Goal: Task Accomplishment & Management: Complete application form

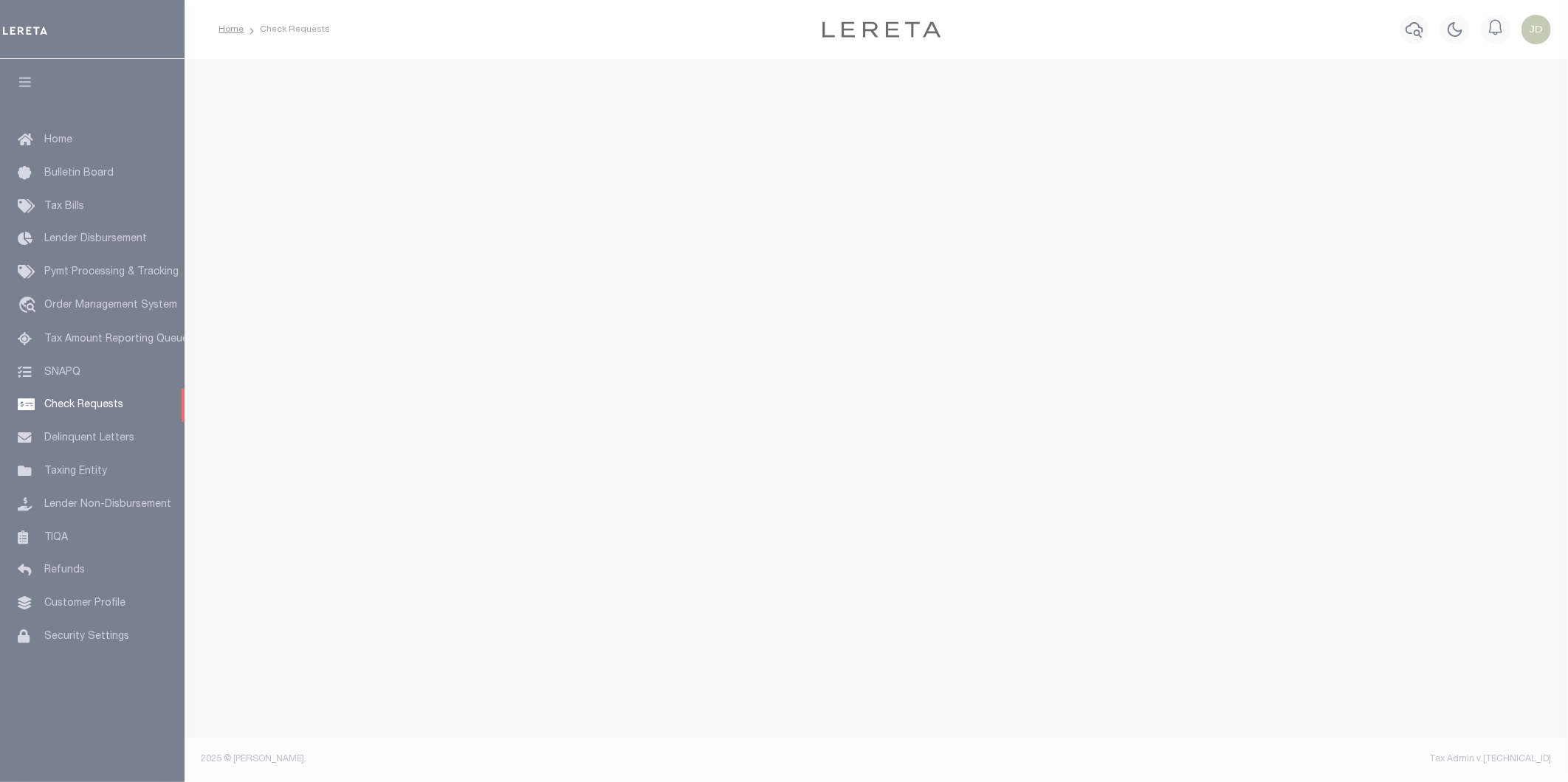
select select "50"
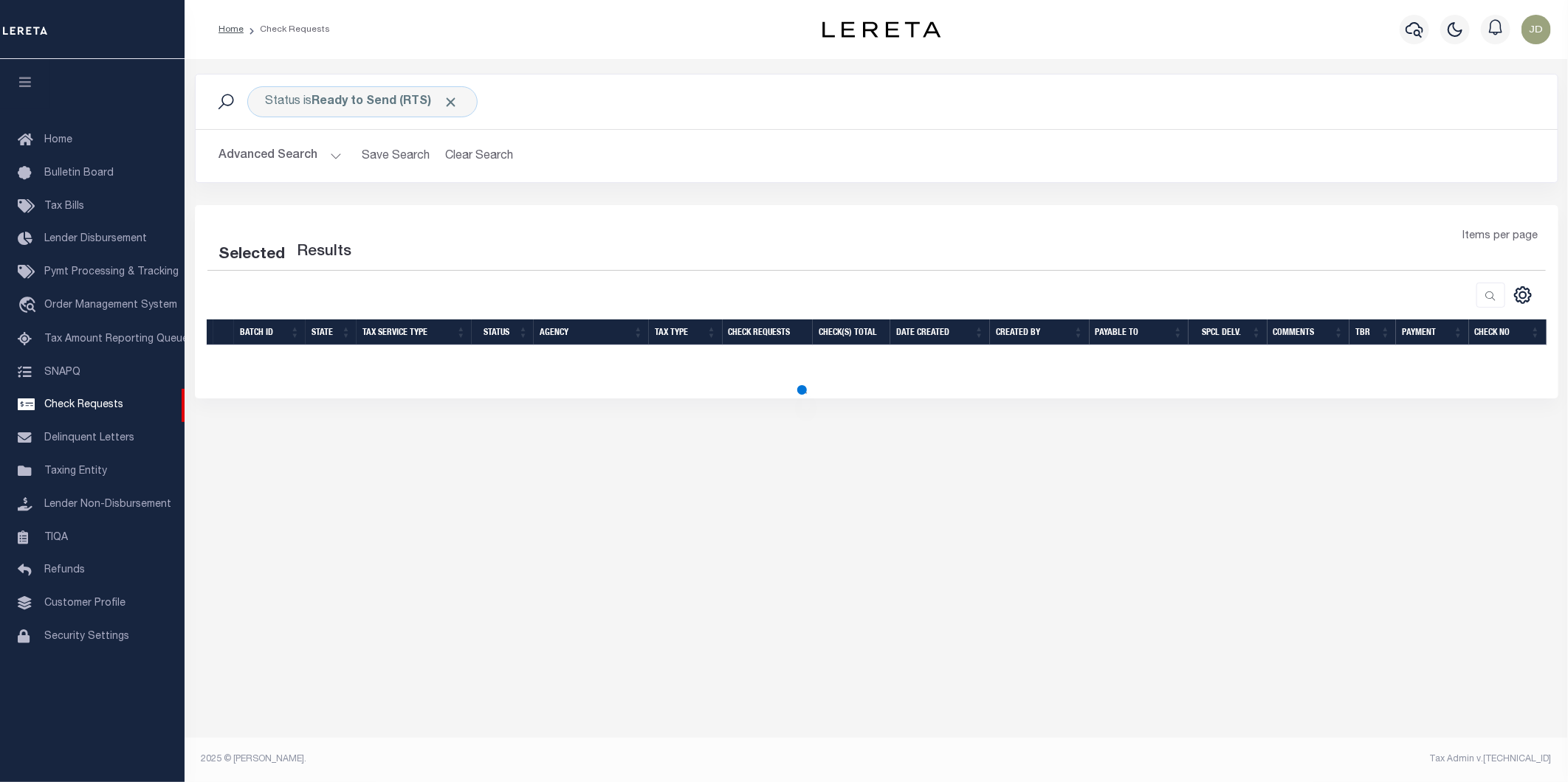
select select "50"
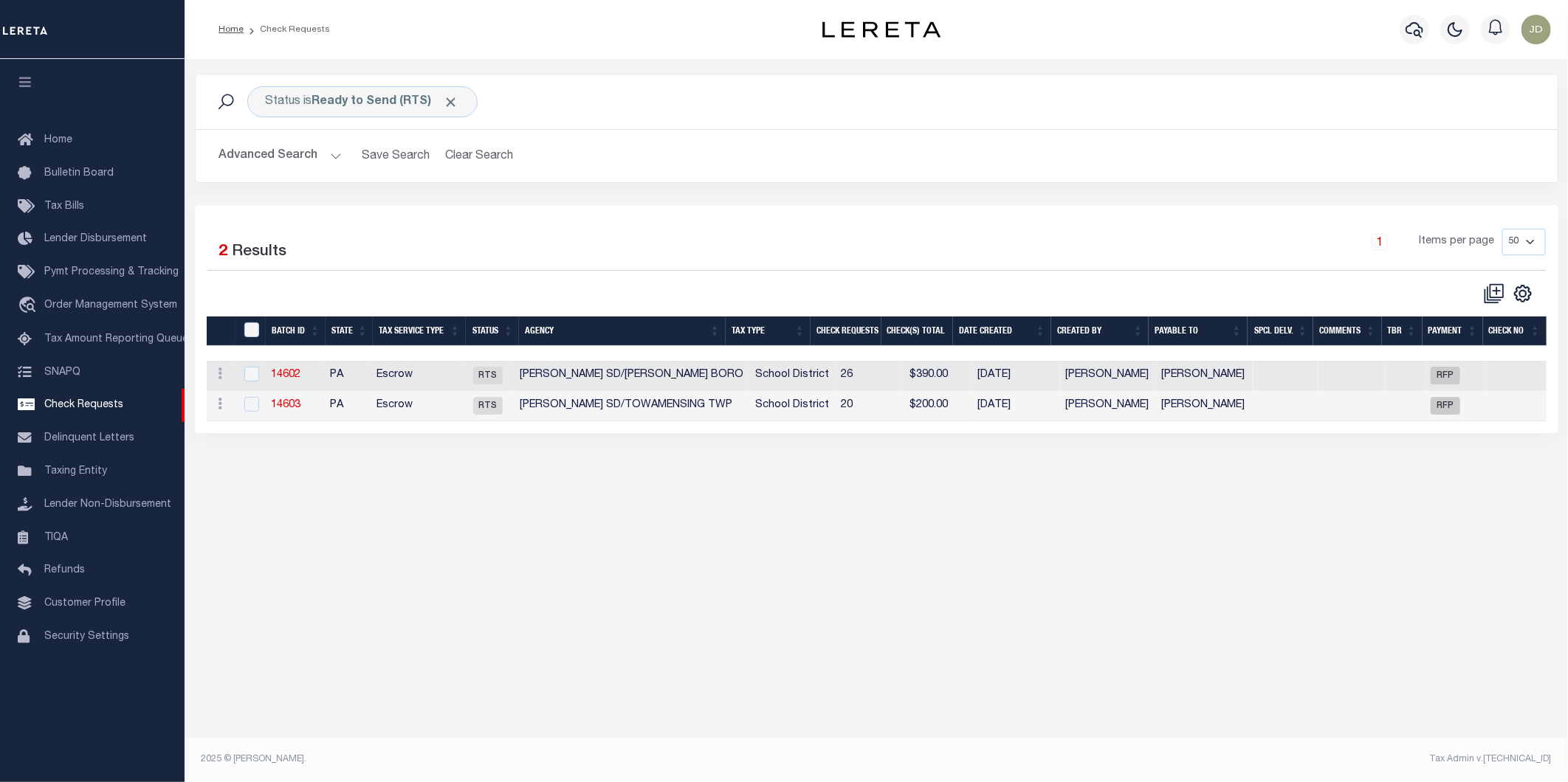
click at [566, 194] on div "Status is Ready to Send (RTS) Search Advanced Search Save Search Clear Search C…" at bounding box center [876, 139] width 1386 height 131
click at [27, 84] on icon "button" at bounding box center [25, 82] width 17 height 13
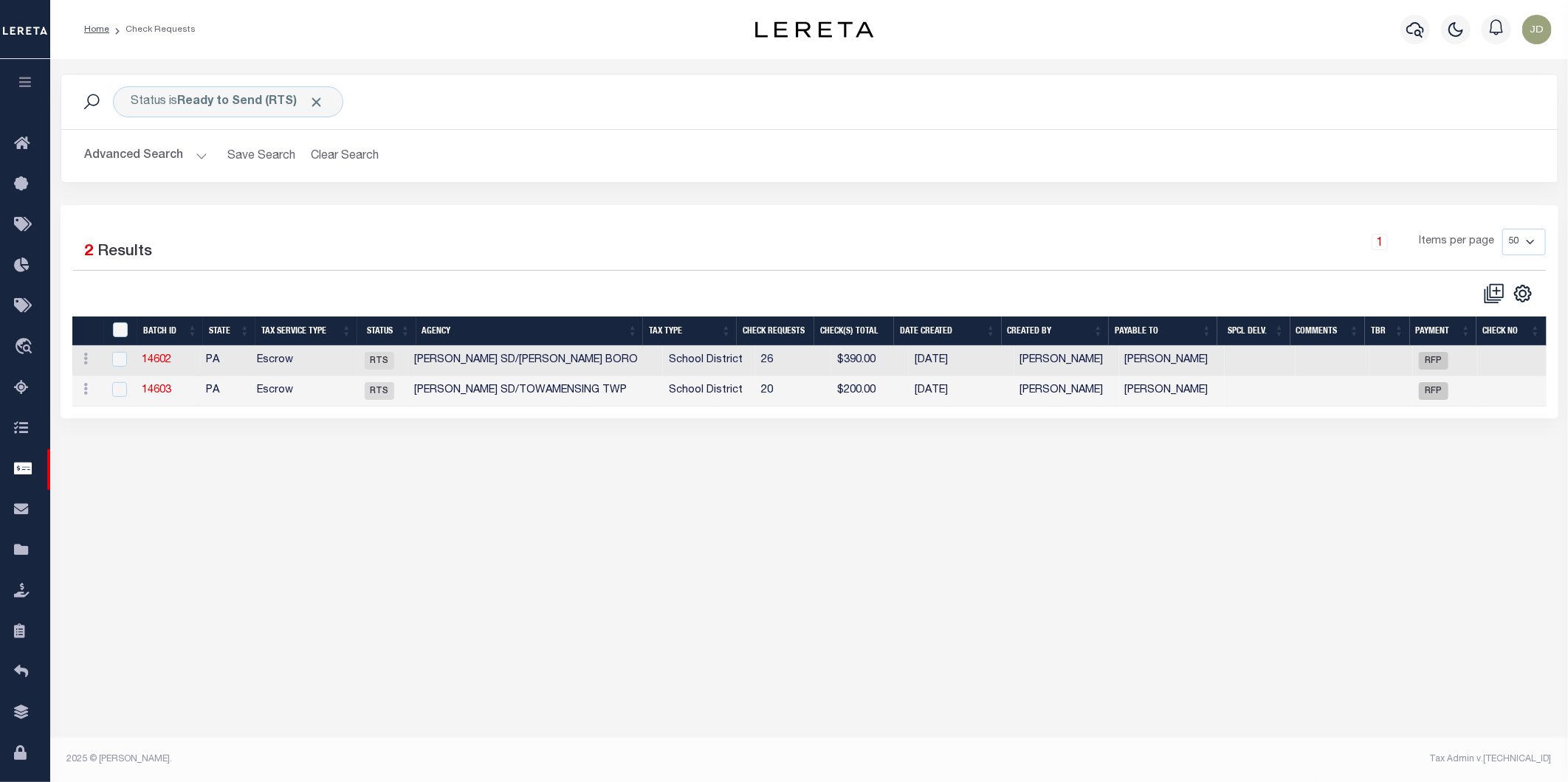
click at [422, 197] on div "Status is Ready to Send (RTS) Search Advanced Search Save Search Clear Search C…" at bounding box center [809, 139] width 1520 height 131
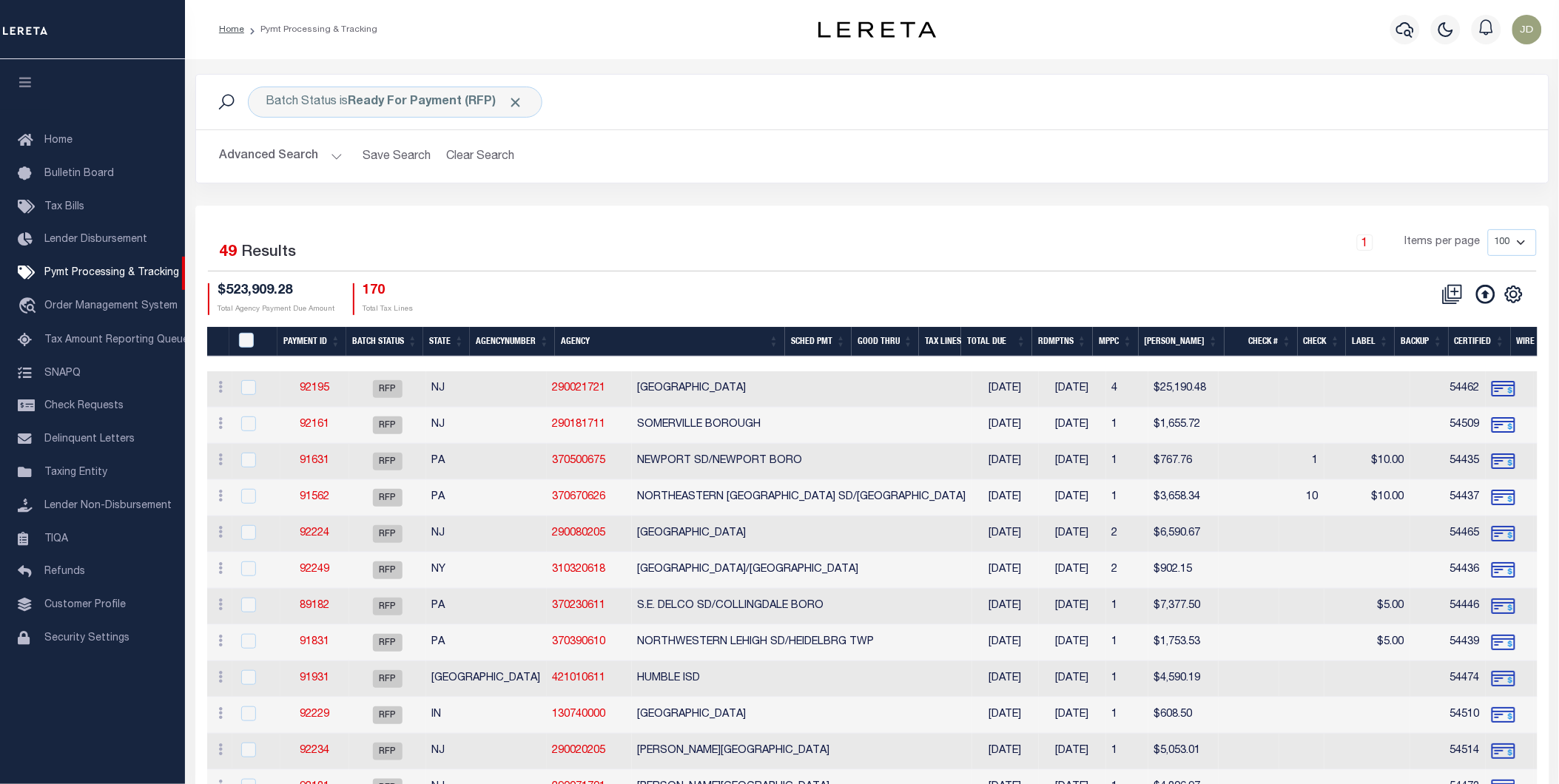
click at [26, 80] on icon "button" at bounding box center [25, 83] width 17 height 13
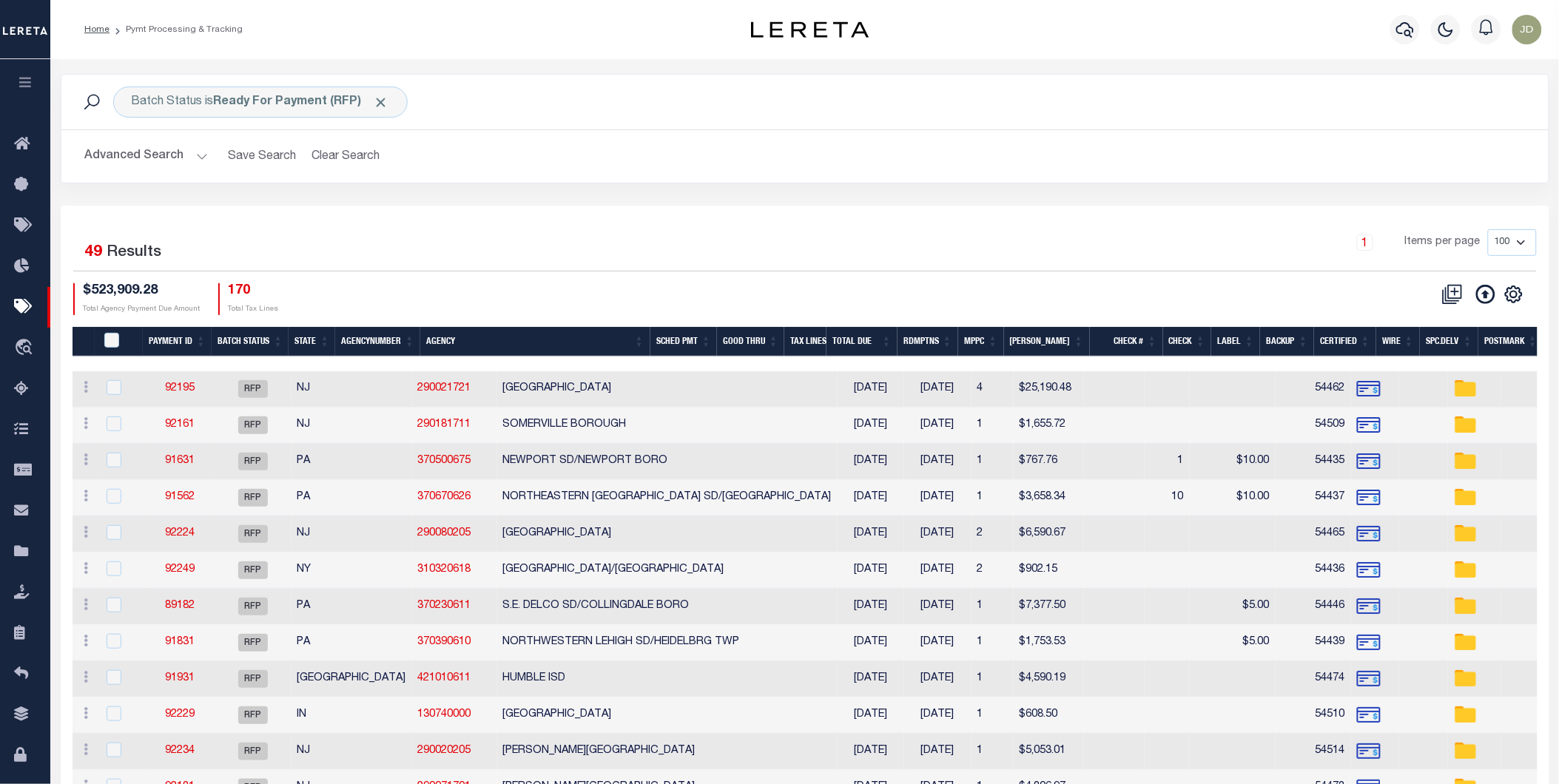
click at [520, 342] on th "Agency" at bounding box center [535, 342] width 229 height 30
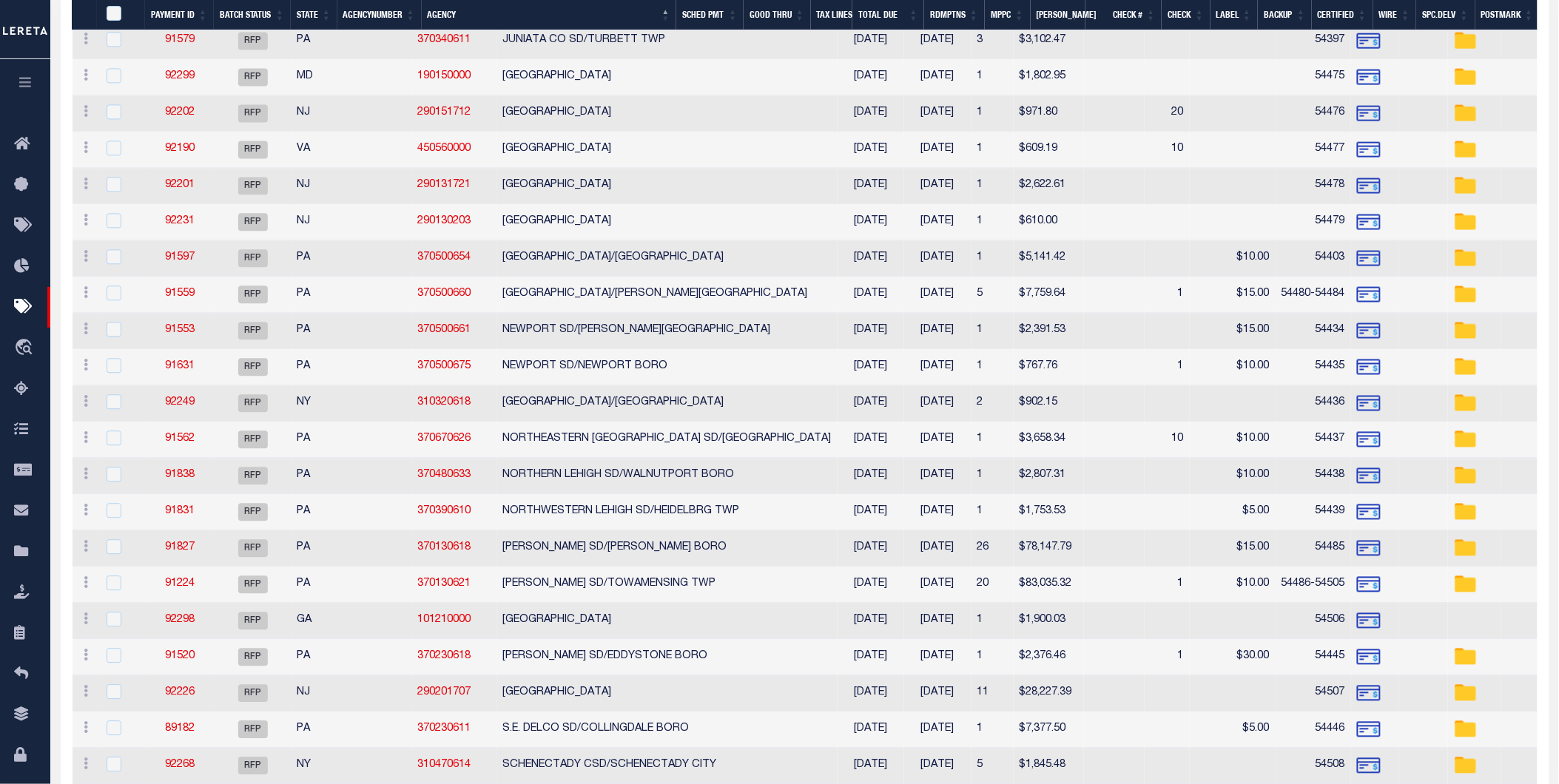
scroll to position [1068, 0]
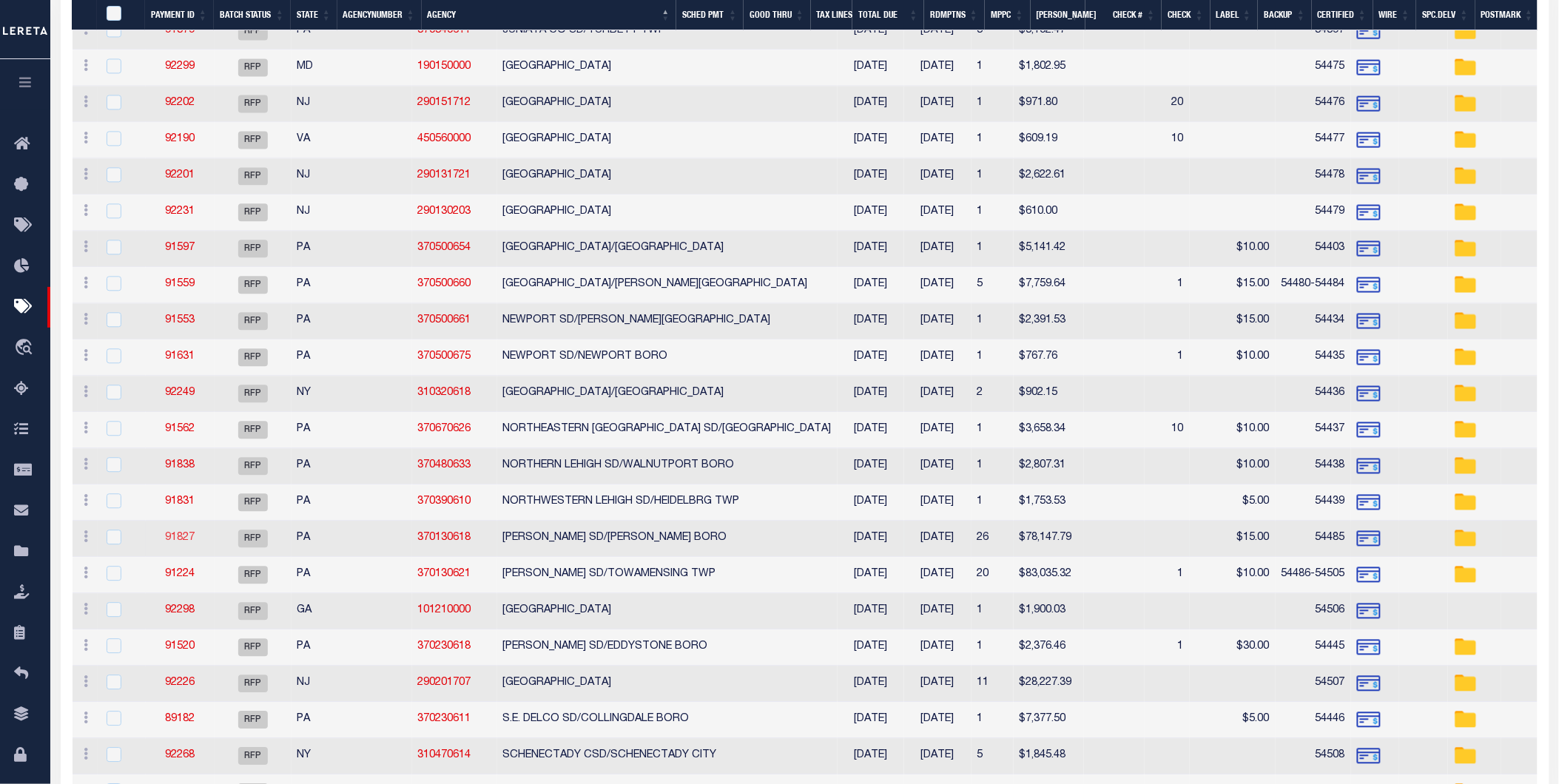
click at [172, 543] on link "91827" at bounding box center [179, 537] width 29 height 10
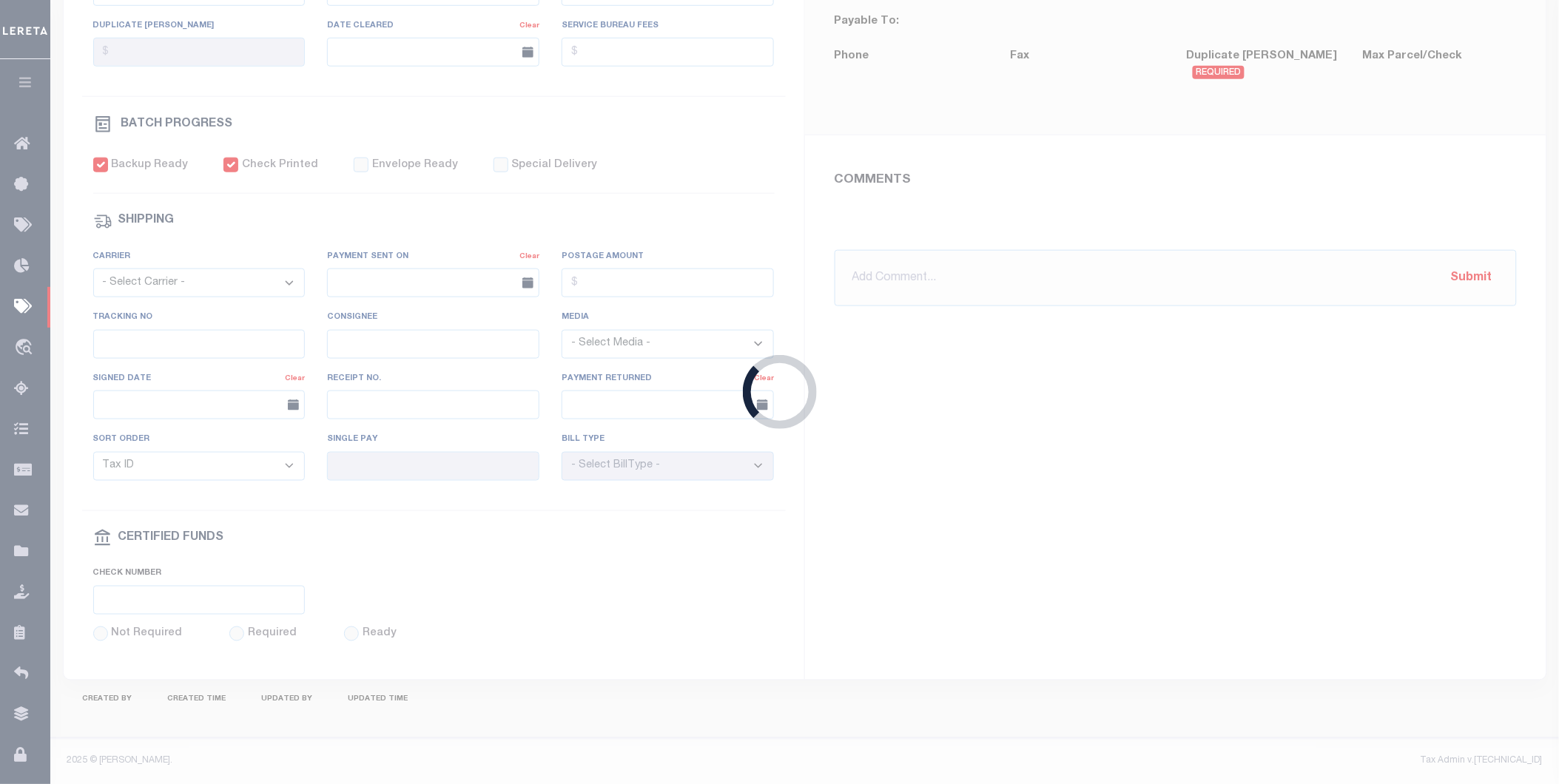
select select "RFP"
type input "[DATE]"
type input "$78,147.79"
select select "CHK"
type input "54485"
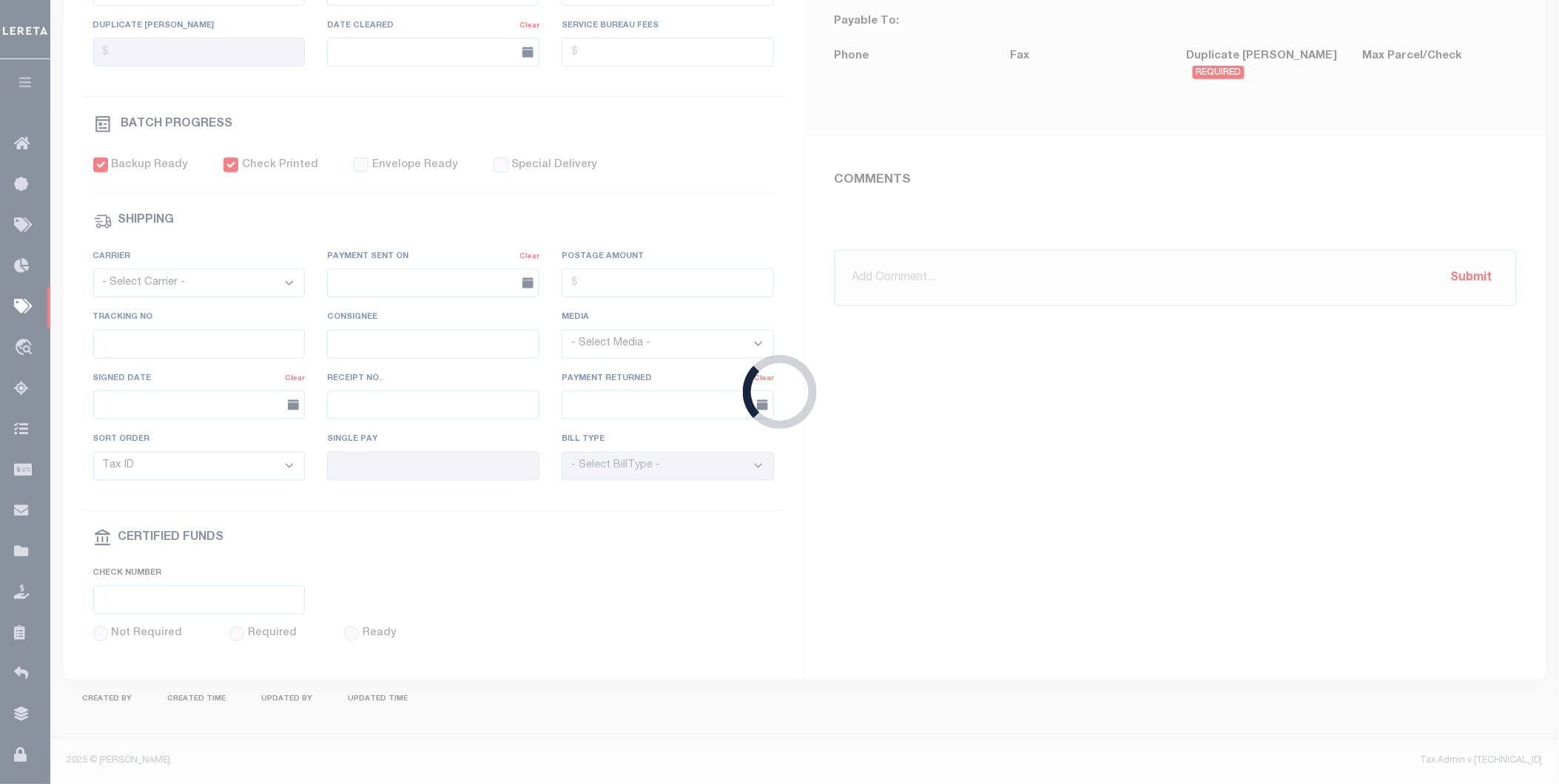
select select "Little, Audria"
type input "$390"
checkbox input "true"
type input "N"
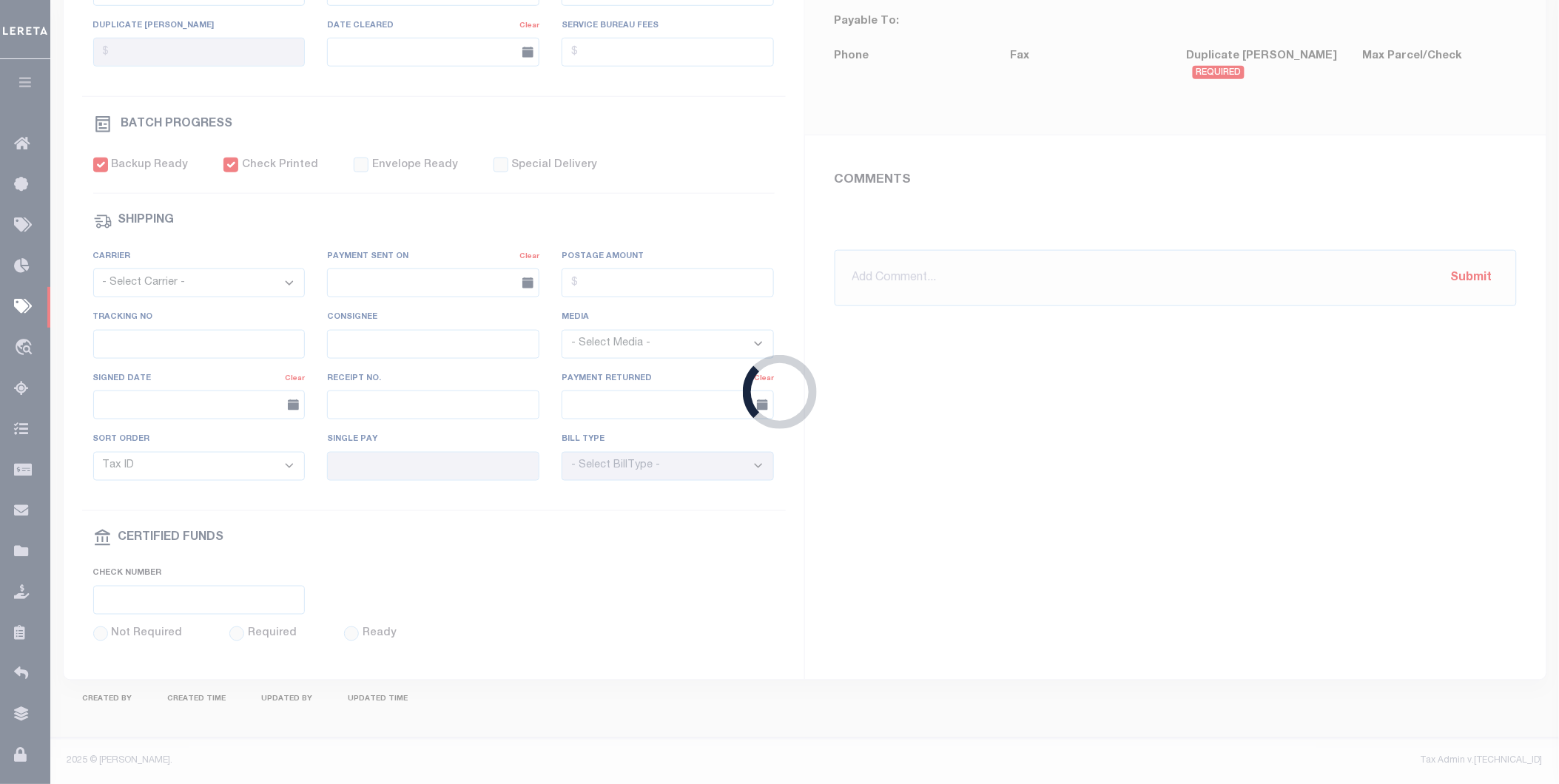
radio input "true"
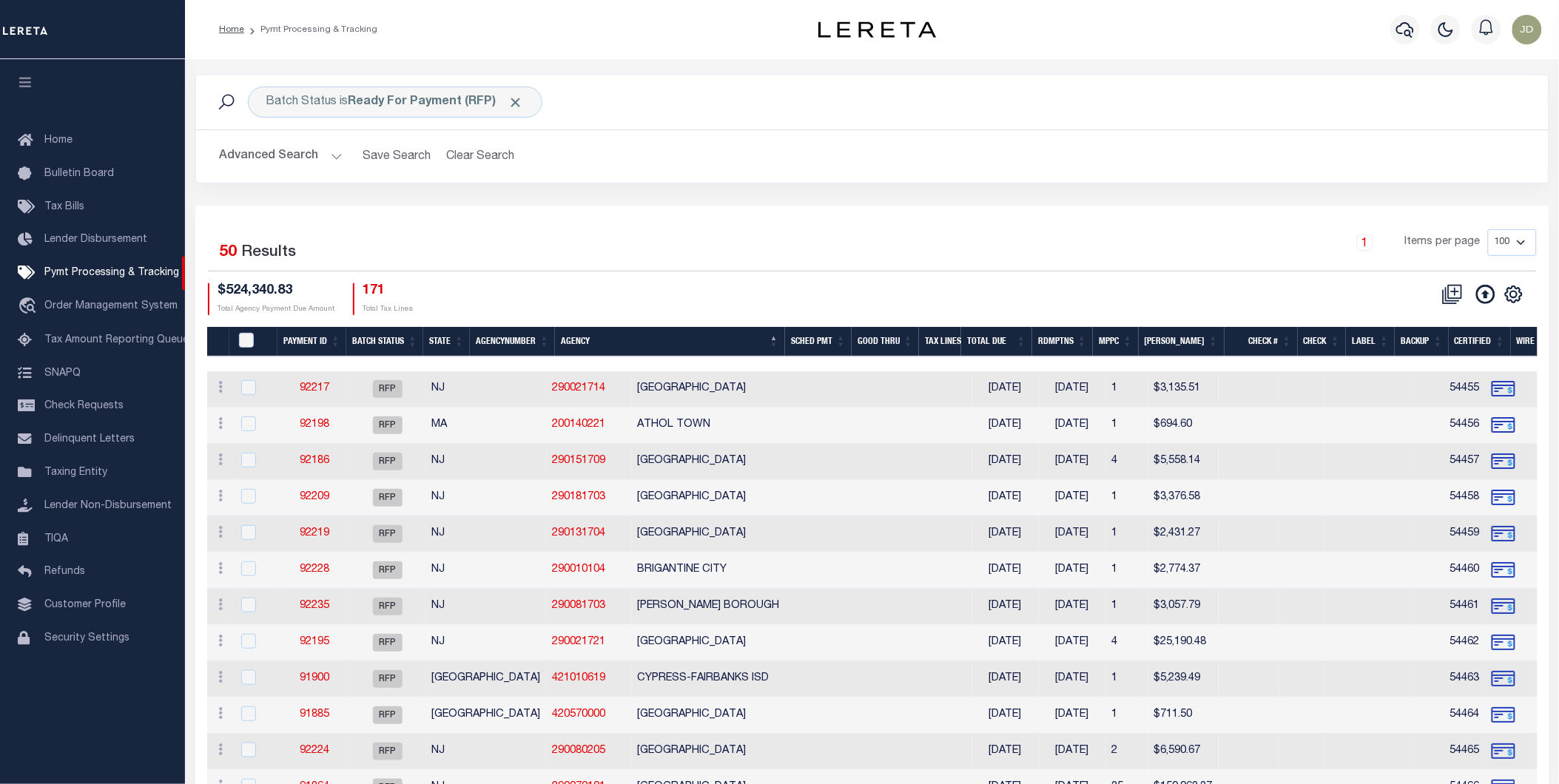
click at [17, 83] on icon "button" at bounding box center [25, 83] width 17 height 13
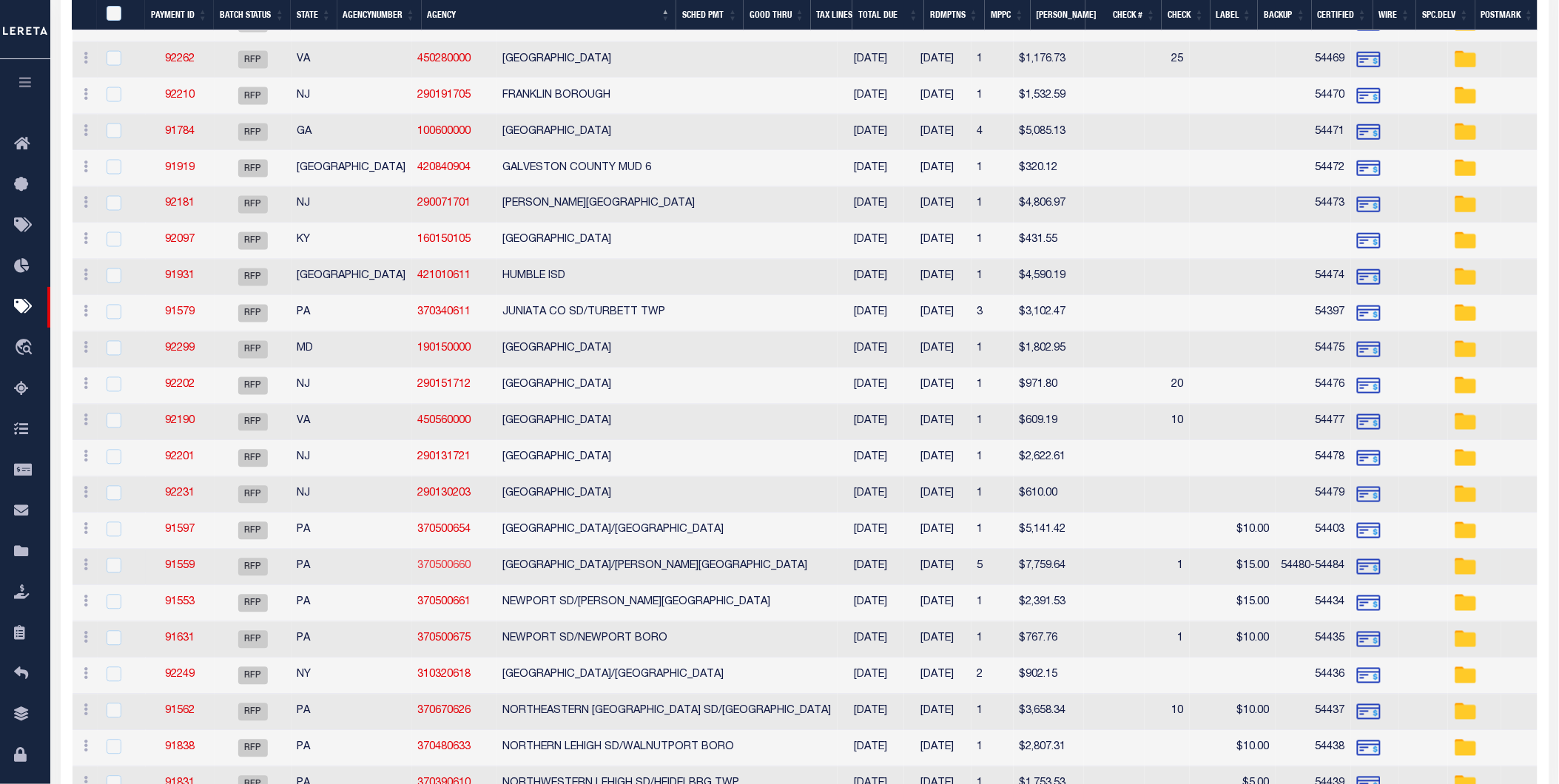
scroll to position [1068, 0]
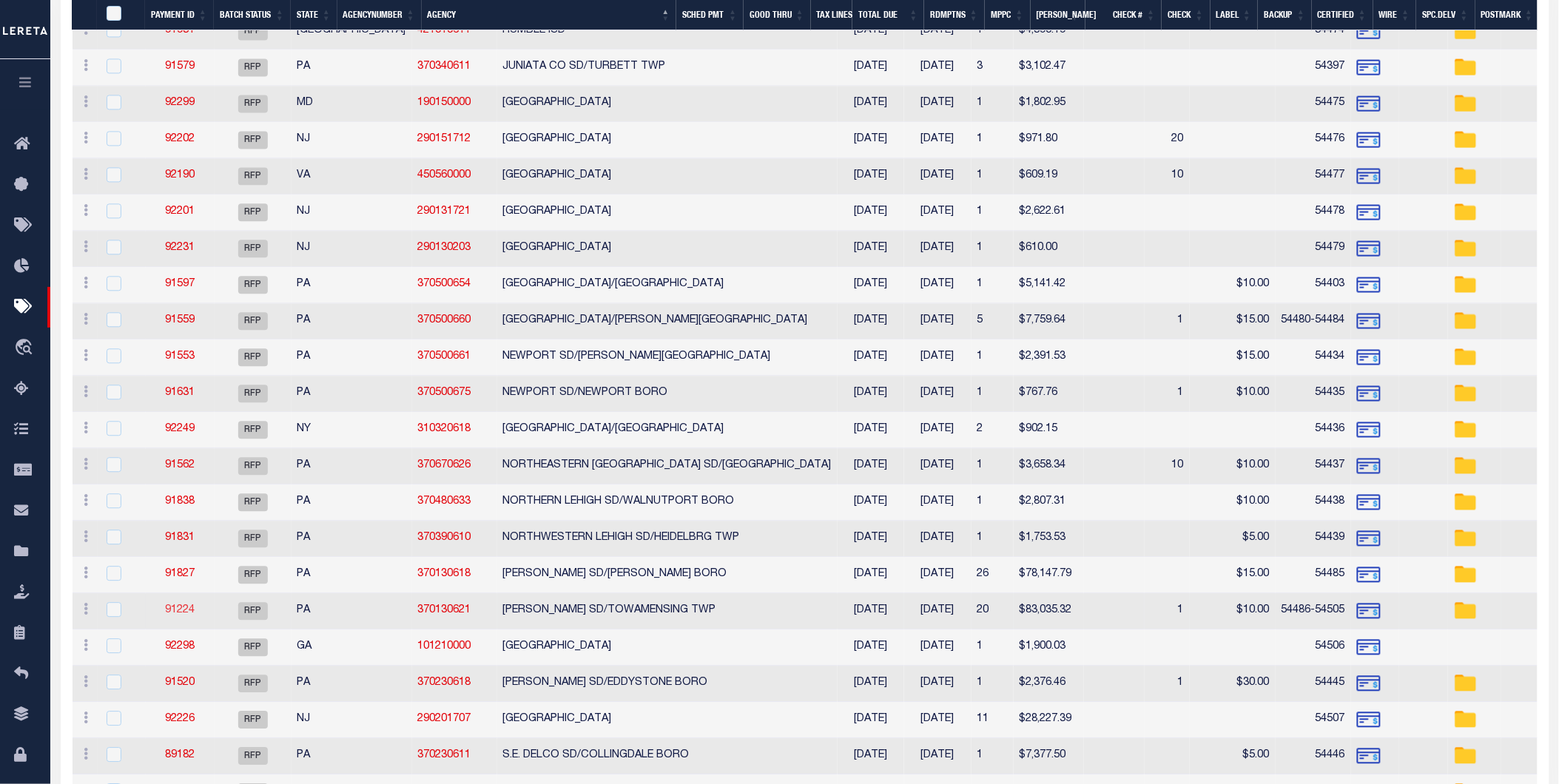
click at [179, 611] on link "91224" at bounding box center [179, 611] width 29 height 10
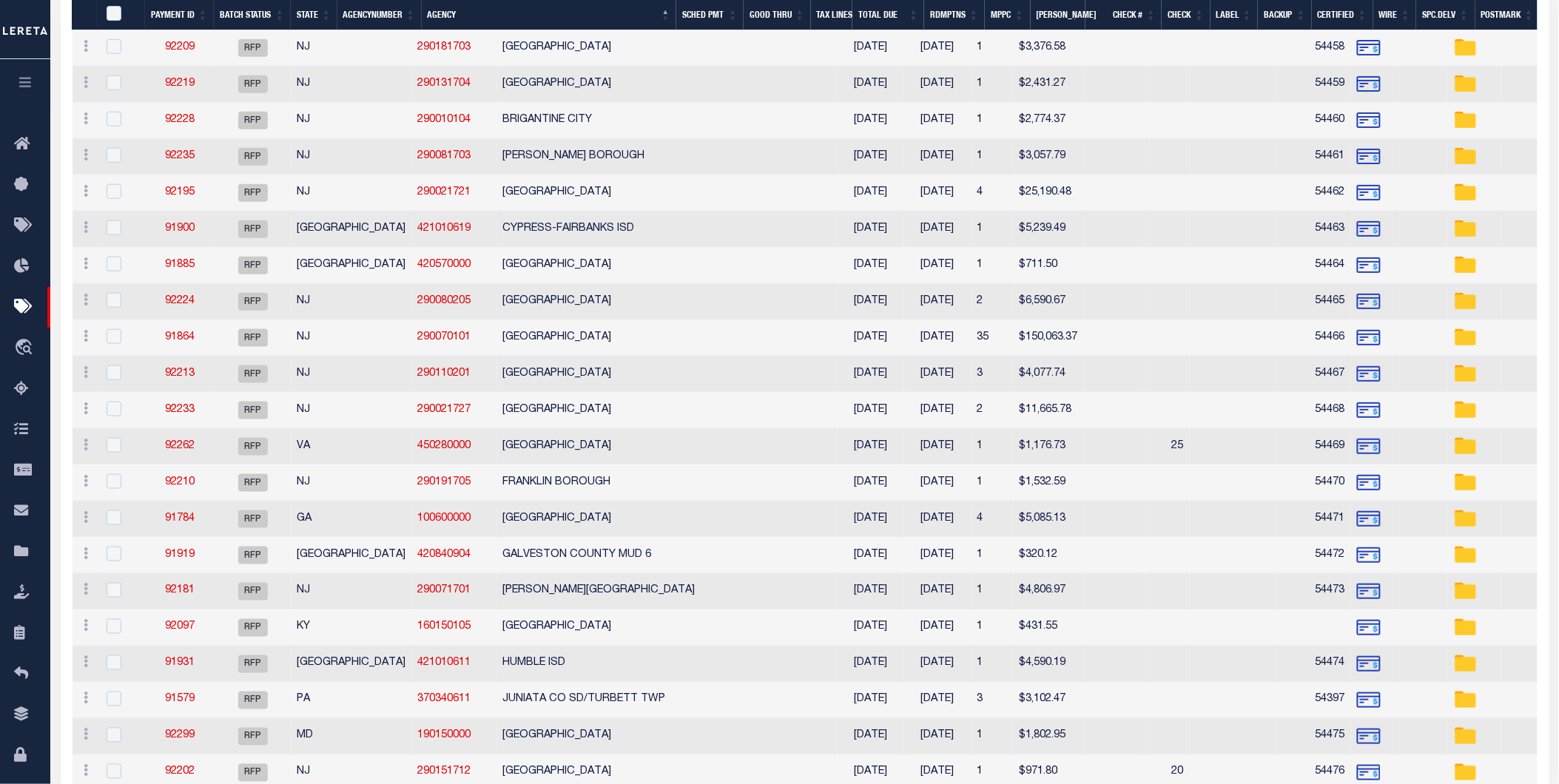
select select "RFP"
type input "[DATE]"
type input "$83,035.32"
select select "CHK"
type input "54486-54505"
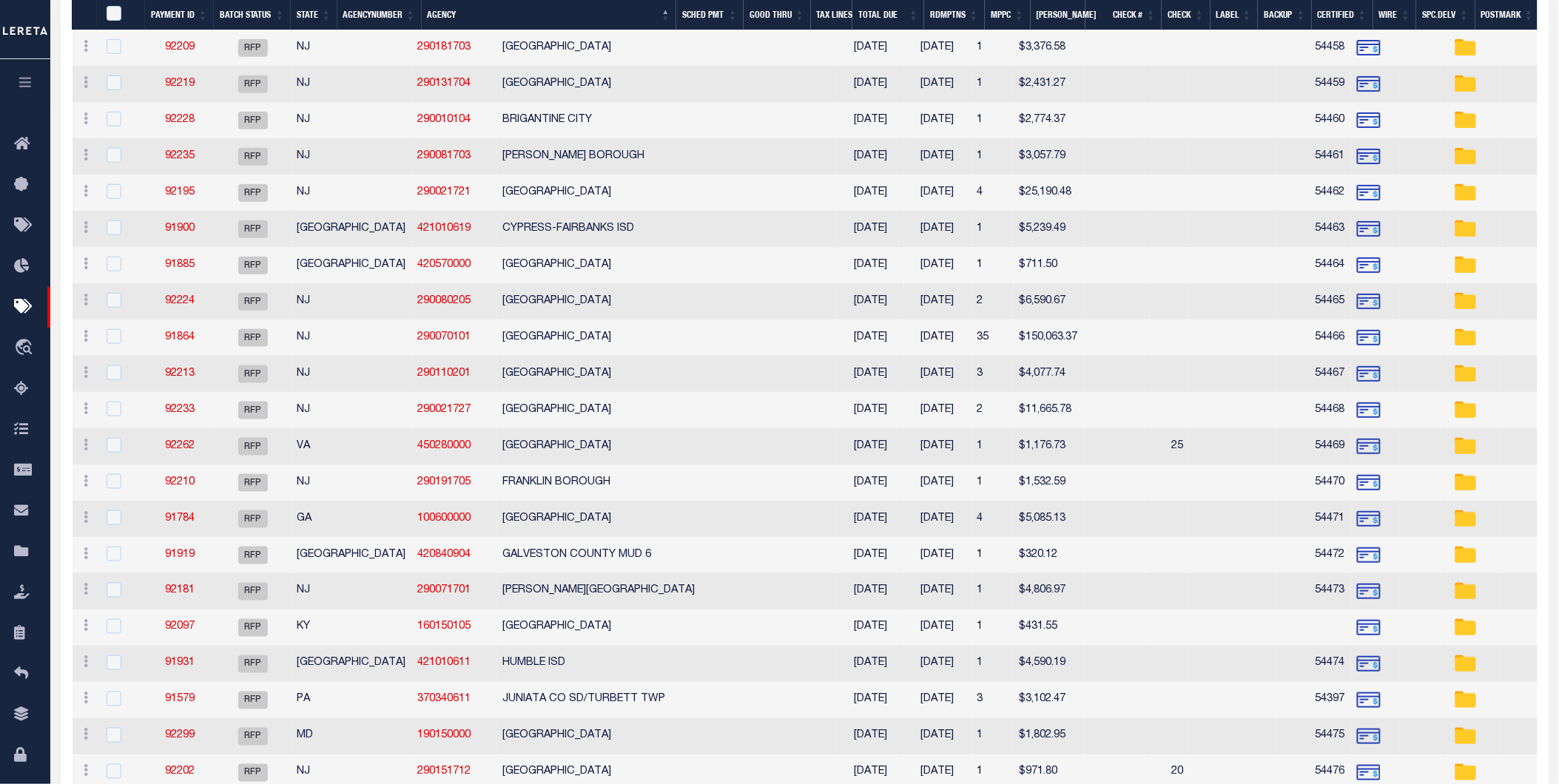
select select "Little, Audria"
type input "$200"
checkbox input "true"
type input "N"
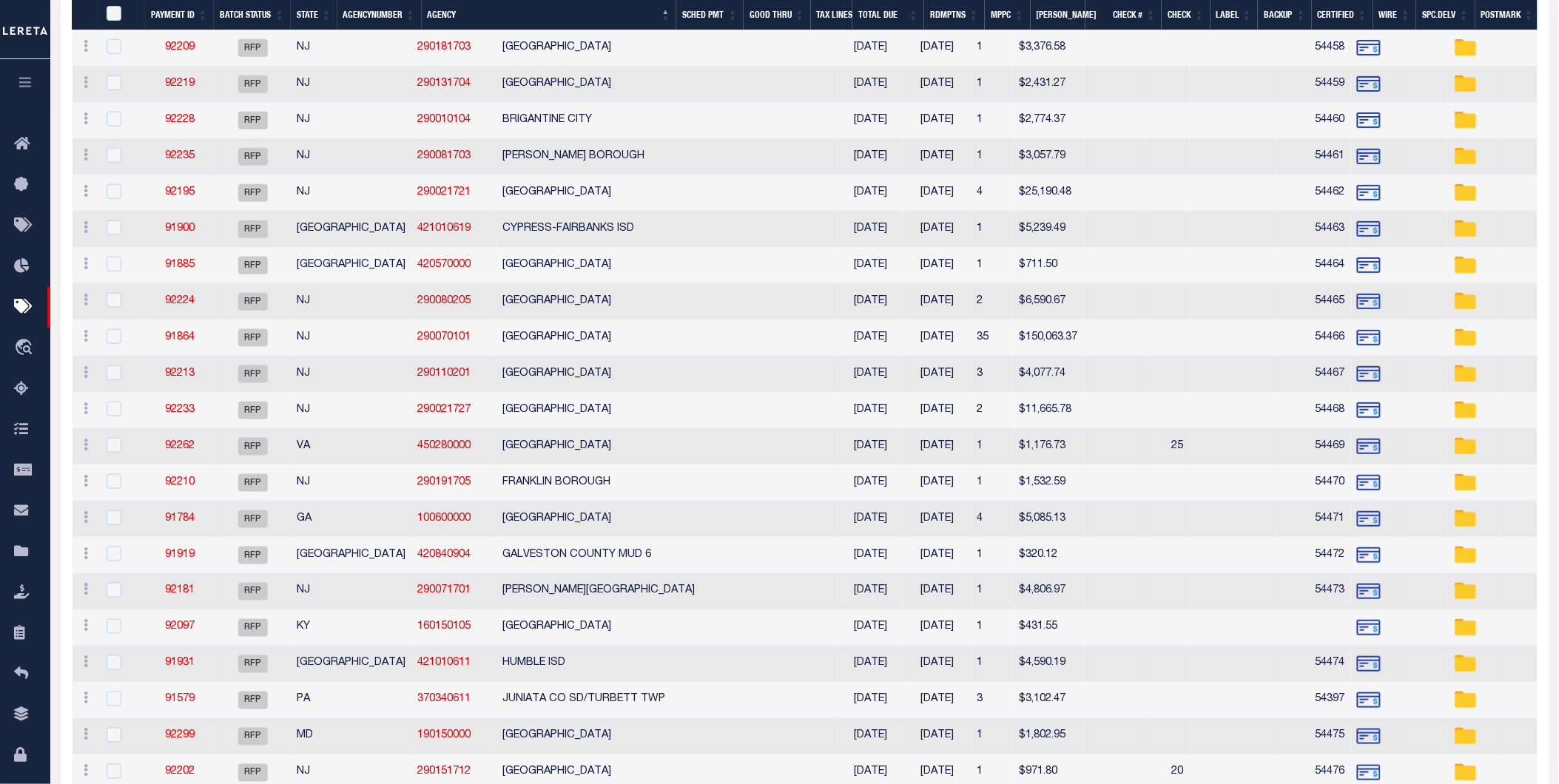
radio input "true"
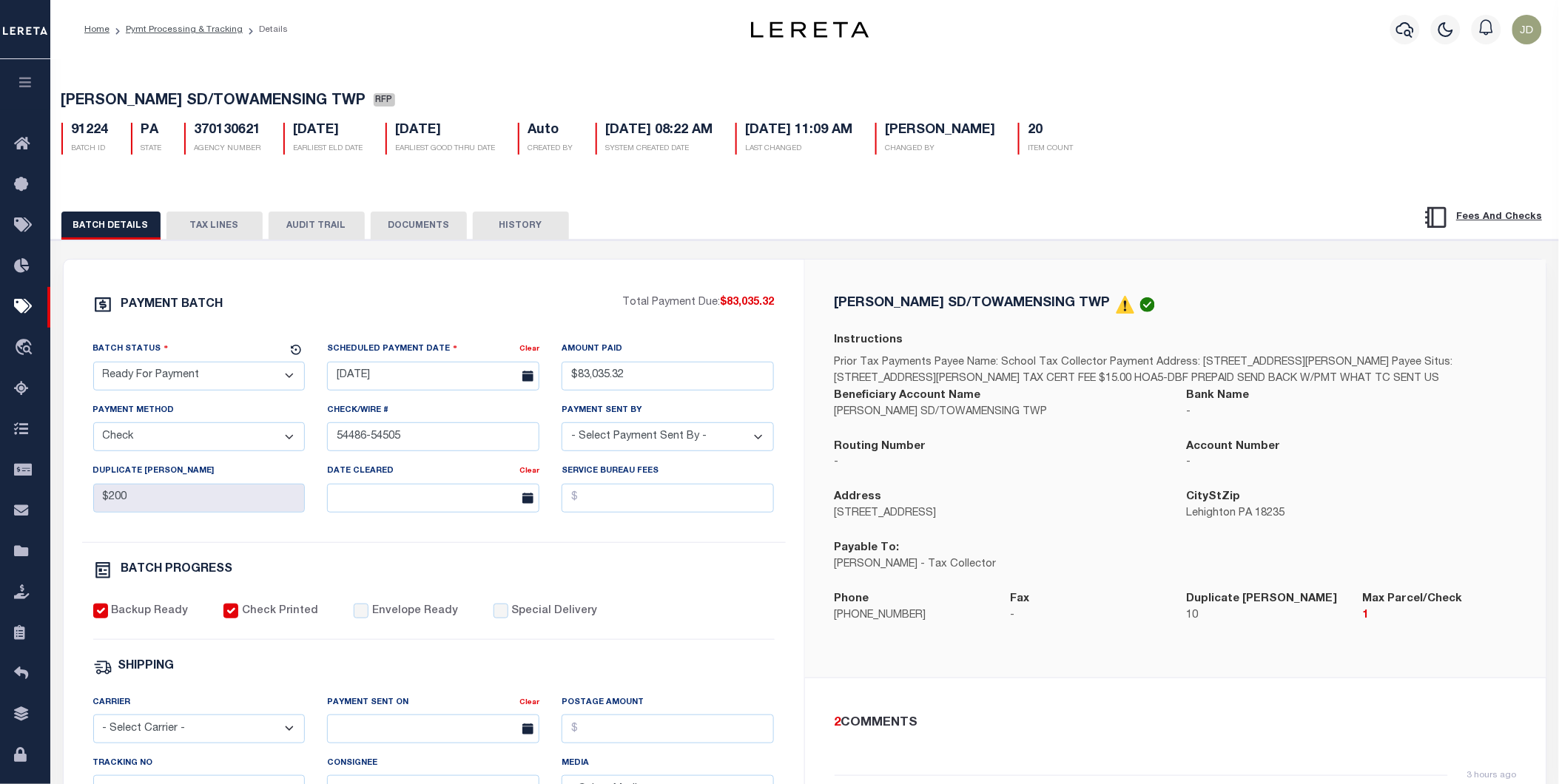
click at [514, 230] on button "HISTORY" at bounding box center [521, 225] width 96 height 28
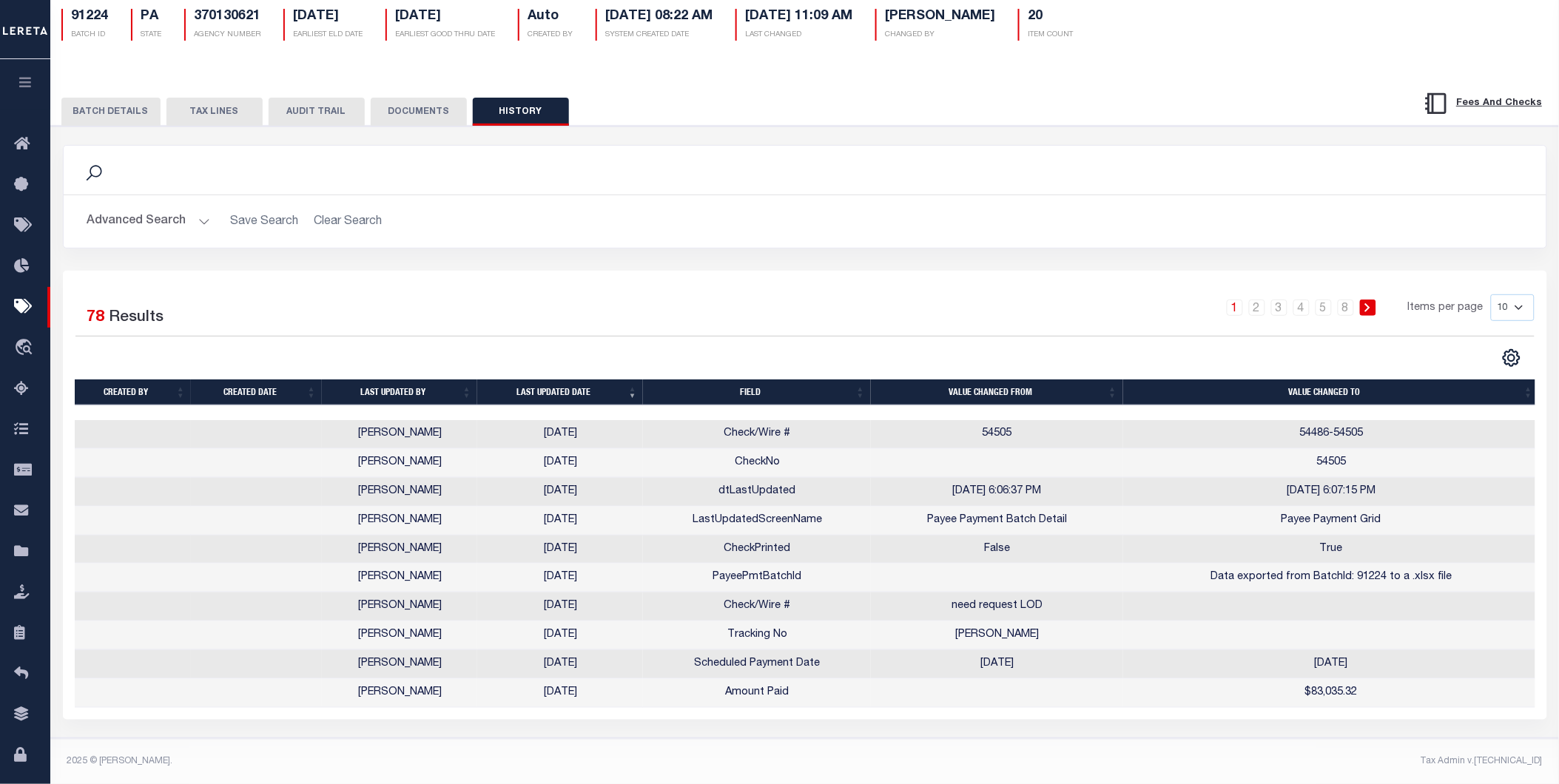
scroll to position [0, 3]
click at [120, 107] on button "BATCH DETAILS" at bounding box center [111, 111] width 99 height 28
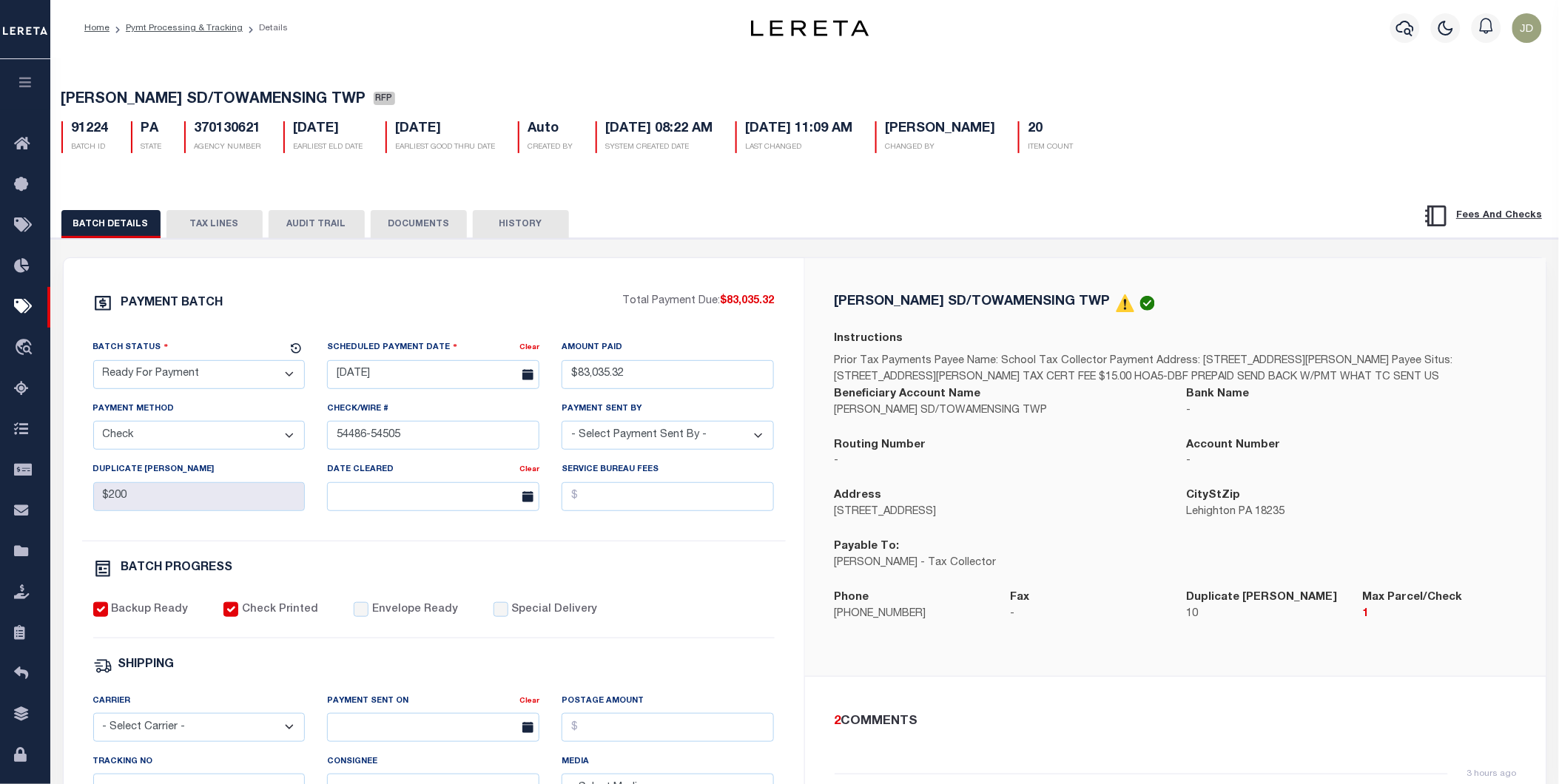
scroll to position [0, 0]
click at [506, 235] on button "HISTORY" at bounding box center [521, 225] width 96 height 28
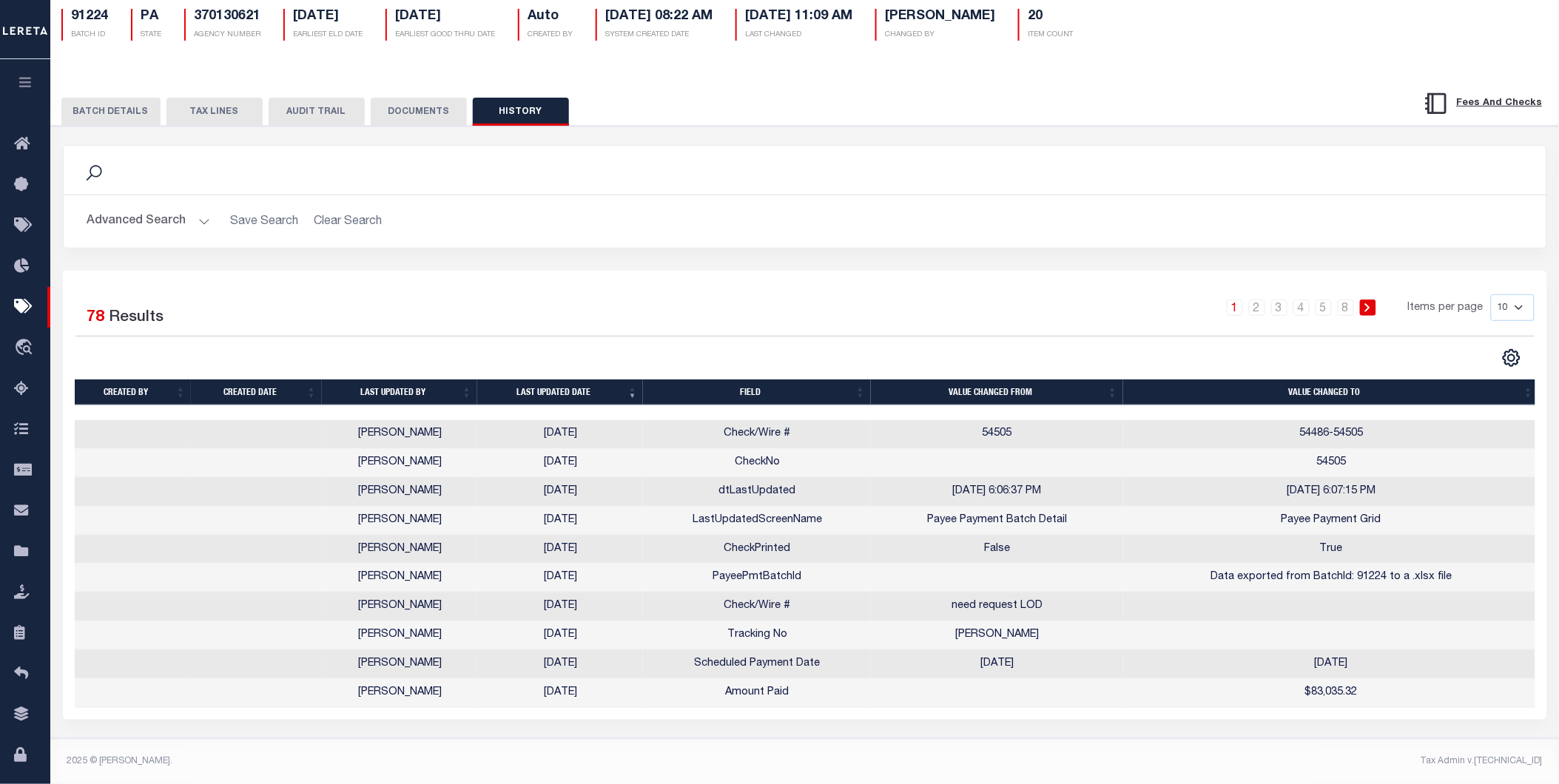
scroll to position [125, 0]
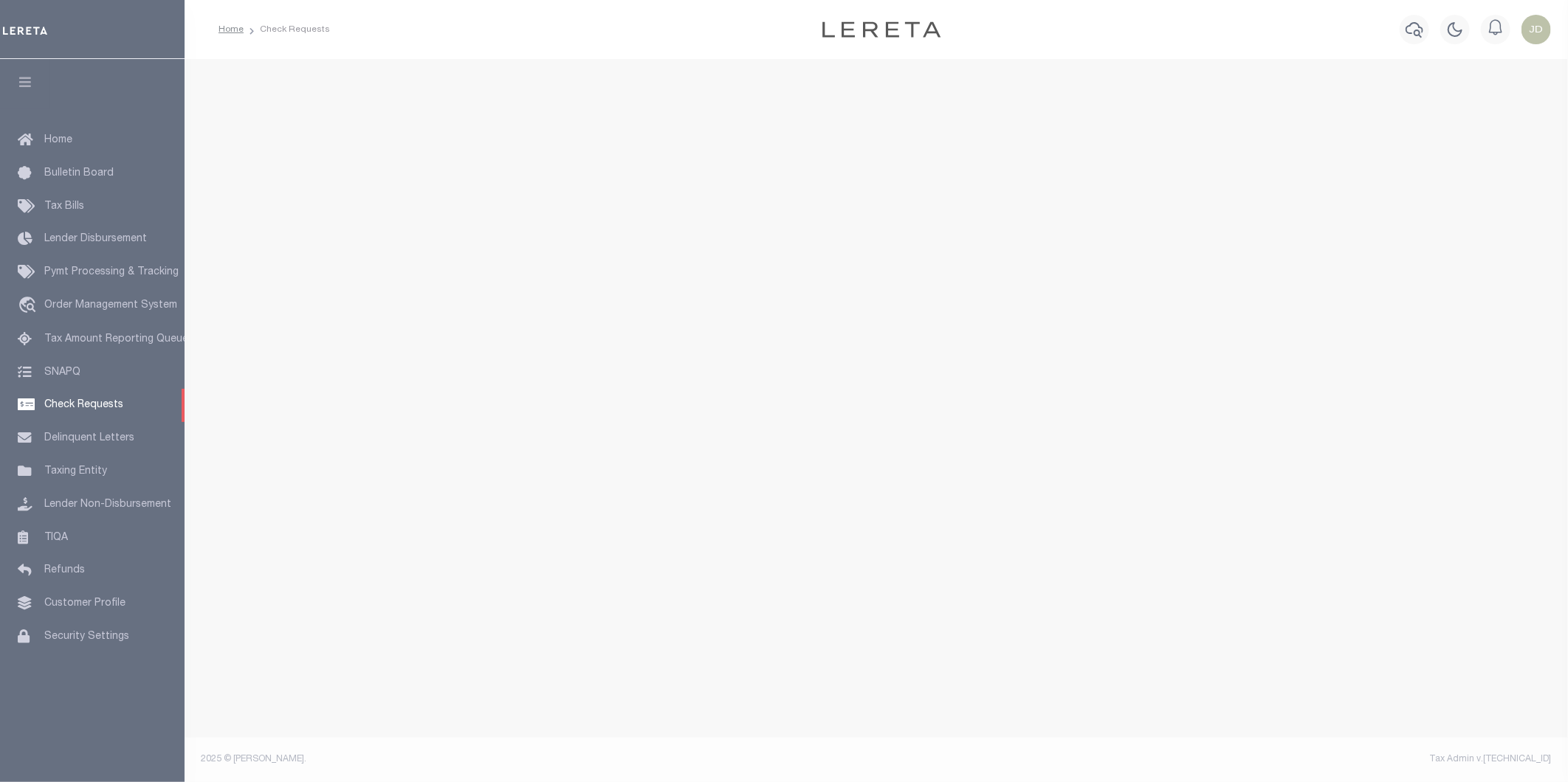
select select "50"
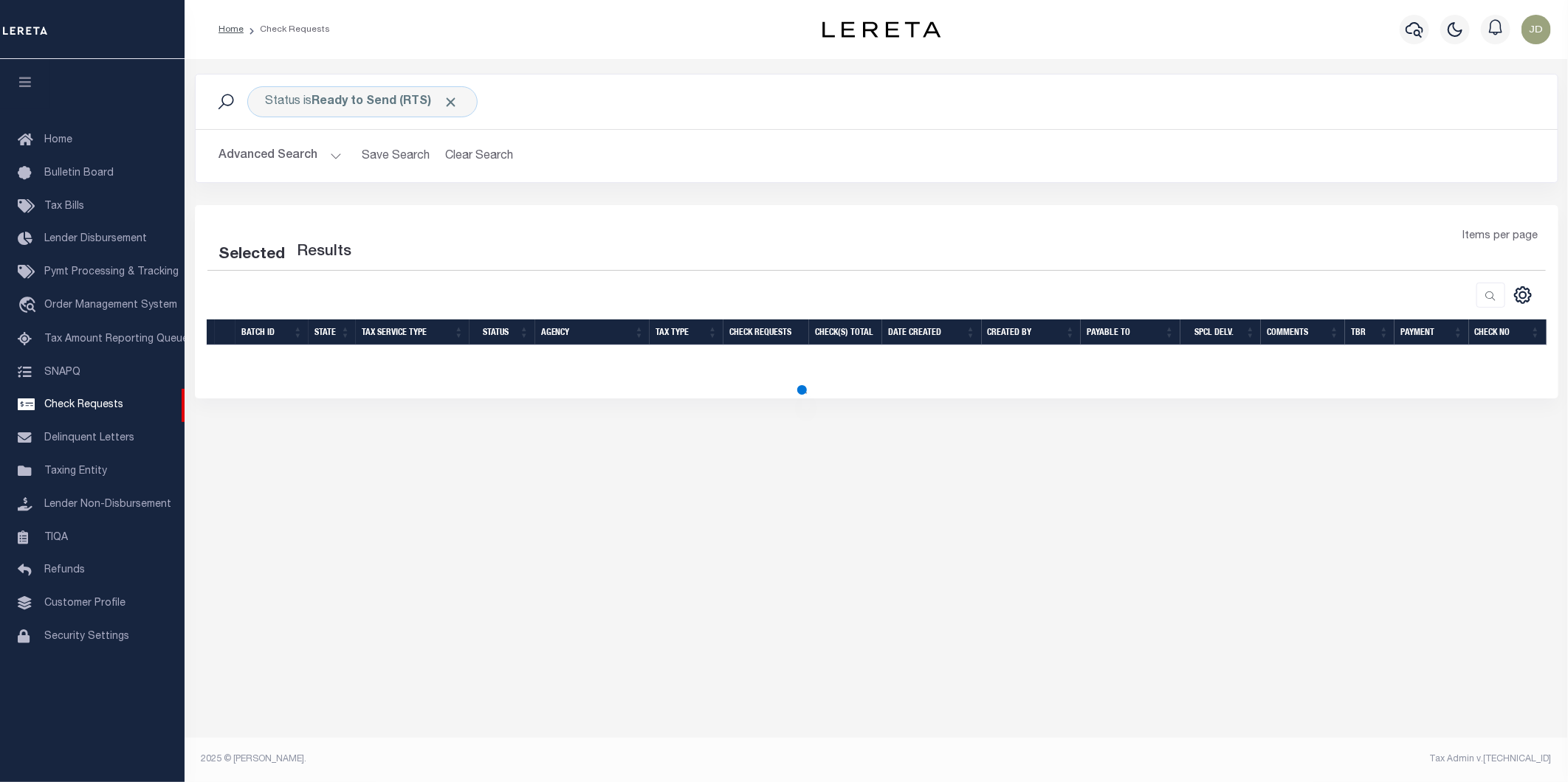
select select "50"
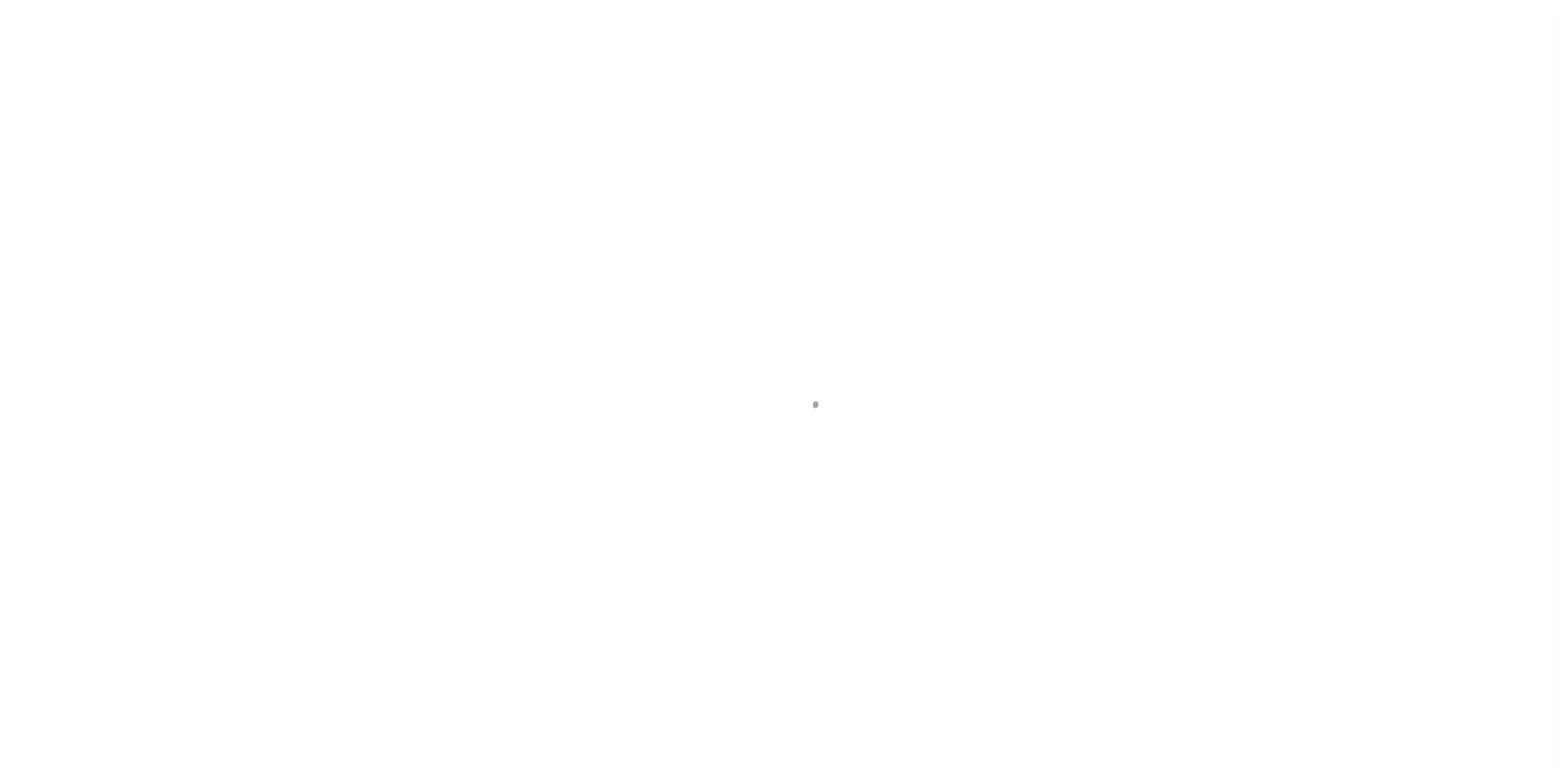
select select "RTS"
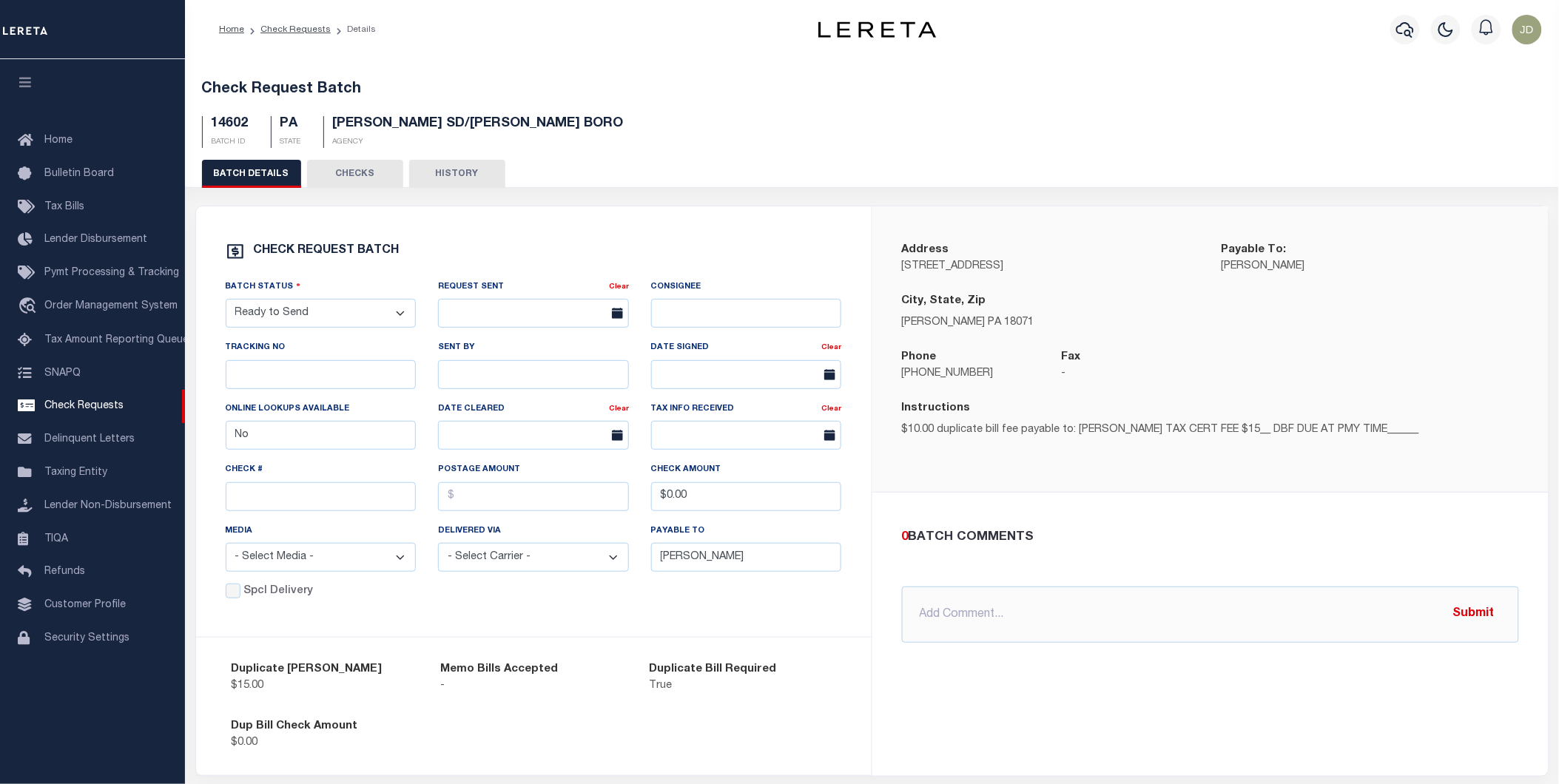
click at [478, 180] on button "HISTORY" at bounding box center [457, 173] width 96 height 28
